Goal: Ask a question

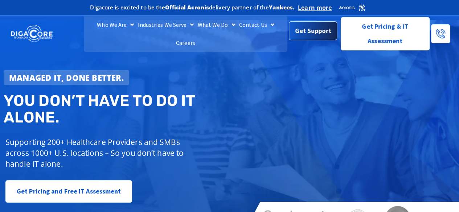
click at [315, 24] on span "Get Support" at bounding box center [313, 31] width 36 height 15
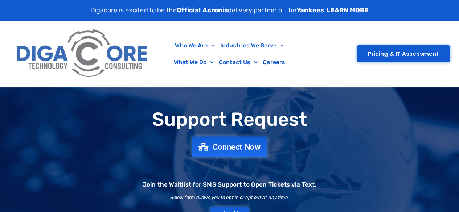
click at [228, 144] on span "Connect Now" at bounding box center [237, 147] width 48 height 8
click at [310, 141] on div "Support Request Connect Now Join the Waitlist for SMS Support to Open Tickets v…" at bounding box center [229, 164] width 459 height 117
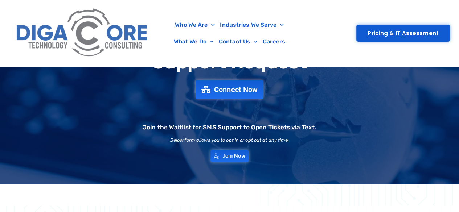
scroll to position [58, 0]
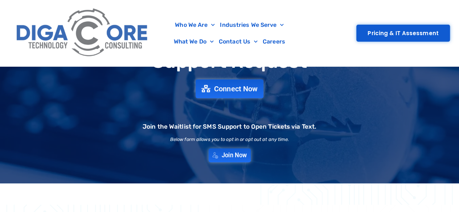
click at [232, 155] on span "Join Now" at bounding box center [234, 155] width 25 height 6
